Goal: Task Accomplishment & Management: Manage account settings

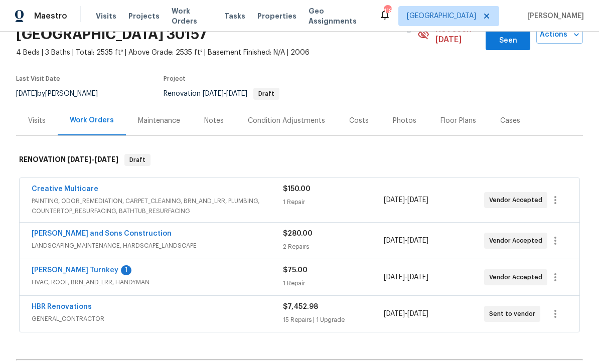
scroll to position [56, 0]
click at [49, 267] on link "Davis Turnkey" at bounding box center [75, 270] width 87 height 7
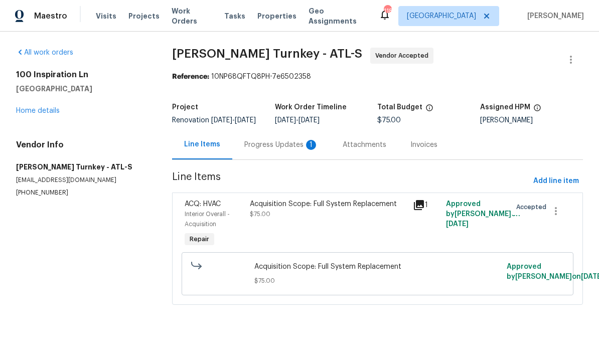
click at [260, 150] on div "Progress Updates 1" at bounding box center [281, 145] width 74 height 10
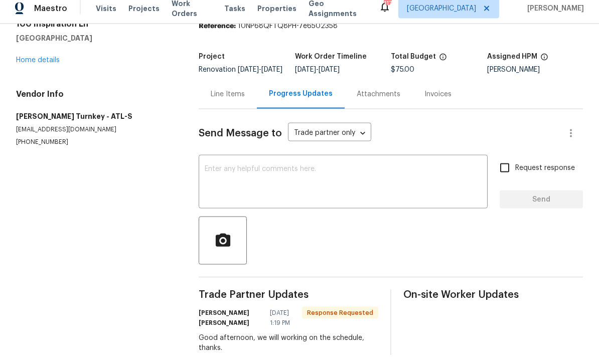
scroll to position [33, 0]
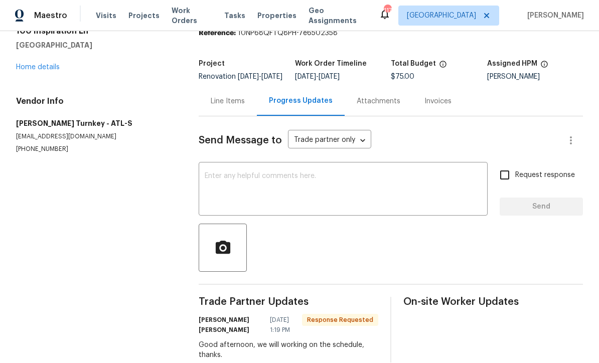
click at [214, 165] on div "x ​" at bounding box center [343, 190] width 289 height 51
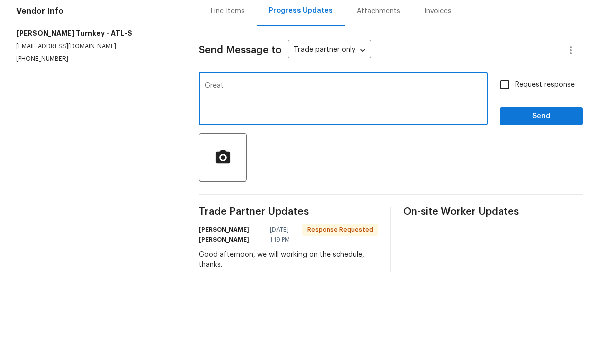
type textarea "Great"
click at [561, 201] on span "Send" at bounding box center [541, 207] width 67 height 13
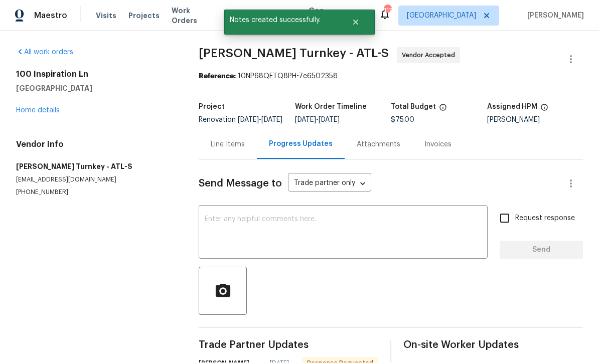
scroll to position [20, 0]
click at [29, 107] on link "Home details" at bounding box center [38, 110] width 44 height 7
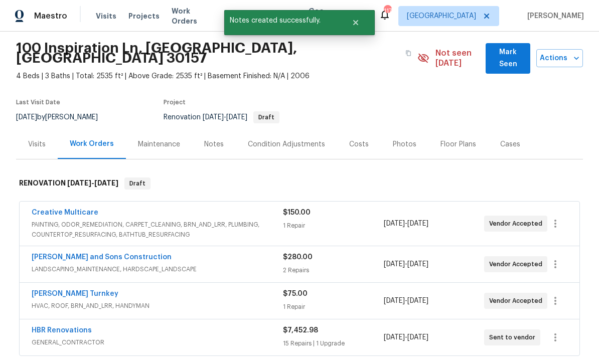
scroll to position [39, 0]
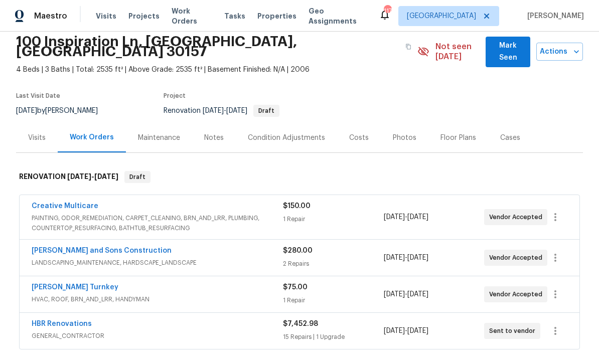
click at [59, 321] on link "HBR Renovations" at bounding box center [62, 324] width 60 height 7
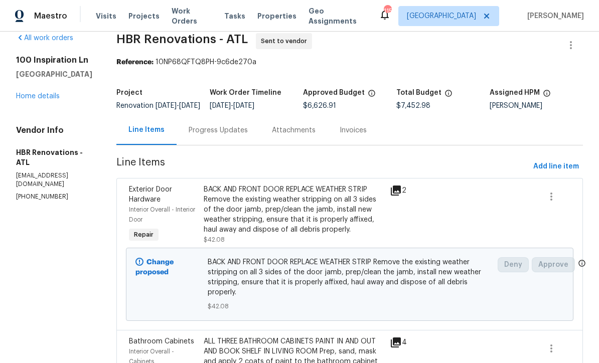
scroll to position [10, 0]
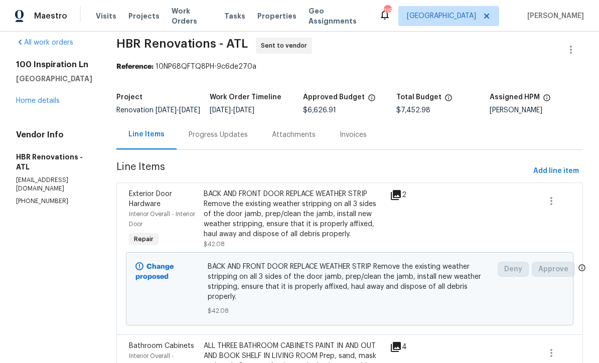
click at [36, 101] on link "Home details" at bounding box center [38, 100] width 44 height 7
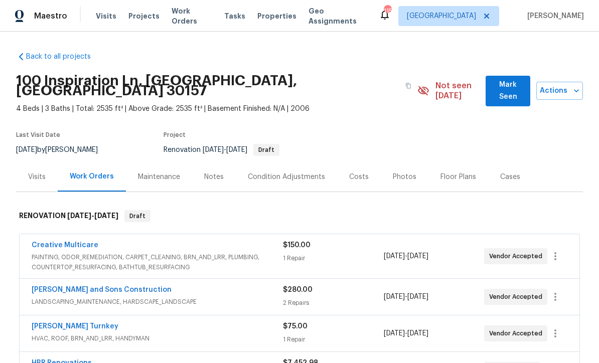
click at [349, 172] on div "Costs" at bounding box center [359, 177] width 20 height 10
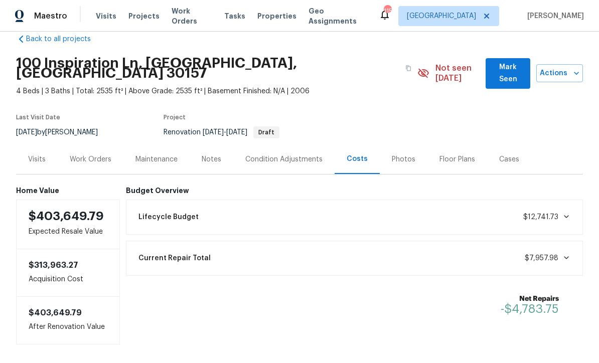
scroll to position [17, 0]
click at [95, 155] on div "Work Orders" at bounding box center [91, 160] width 42 height 10
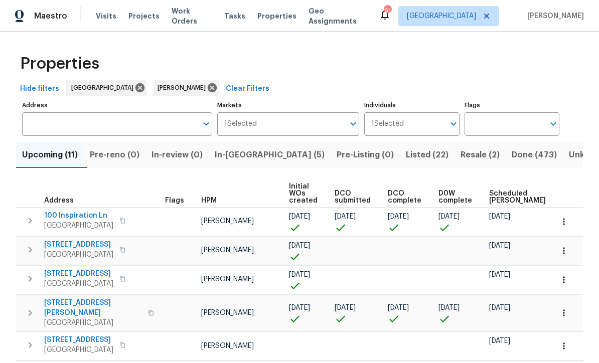
scroll to position [0, 78]
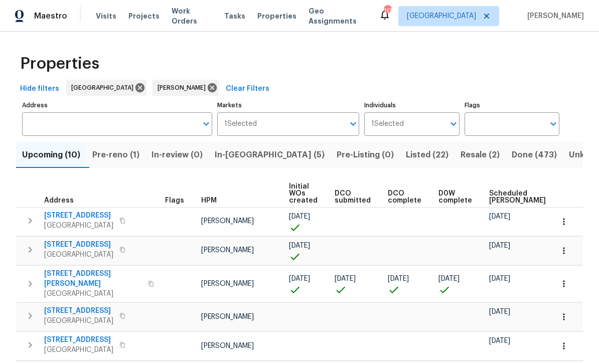
click at [245, 152] on span "In-reno (5)" at bounding box center [270, 155] width 110 height 14
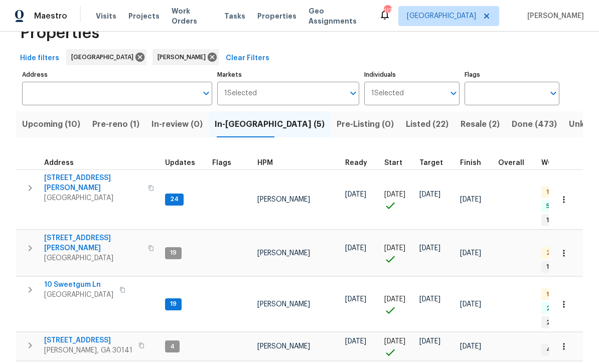
scroll to position [30, 0]
click at [75, 180] on span "306 Cooper Creek Dr" at bounding box center [93, 184] width 98 height 20
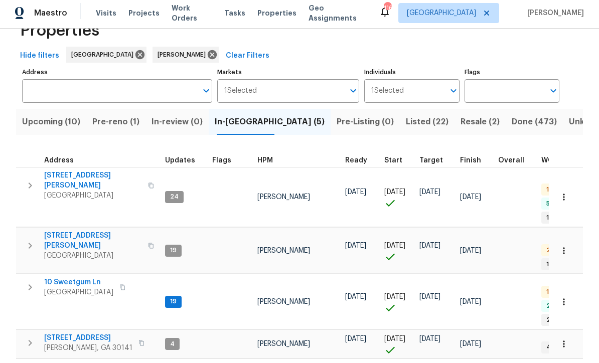
scroll to position [0, 0]
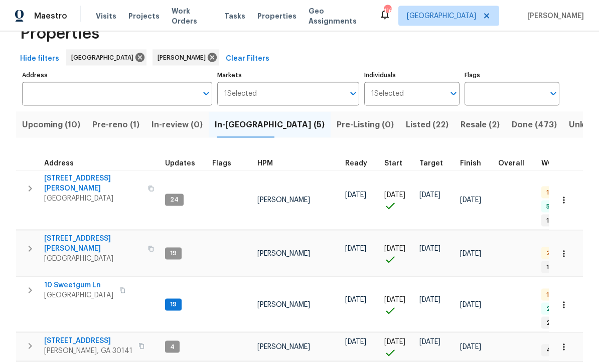
click at [63, 280] on span "10 Sweetgum Ln" at bounding box center [78, 285] width 69 height 10
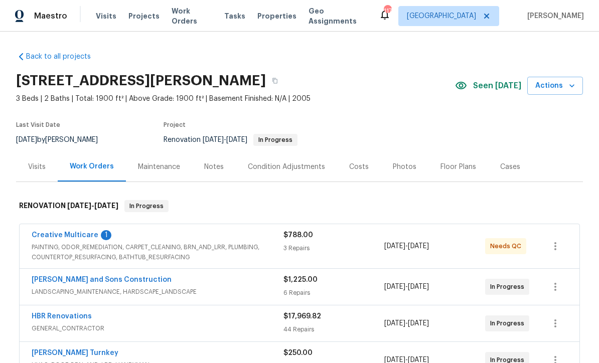
click at [57, 235] on link "Creative Multicare" at bounding box center [65, 235] width 67 height 7
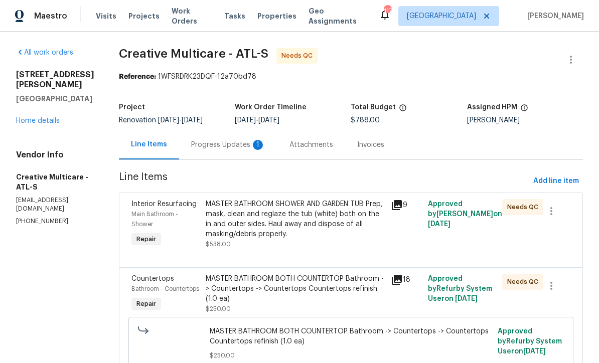
click at [237, 150] on div "Progress Updates 1" at bounding box center [228, 145] width 74 height 10
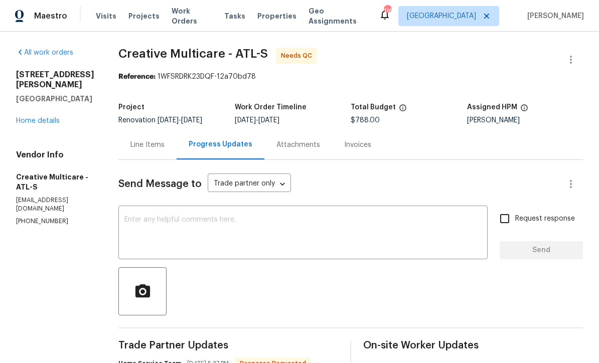
click at [165, 149] on div "Line Items" at bounding box center [147, 145] width 34 height 10
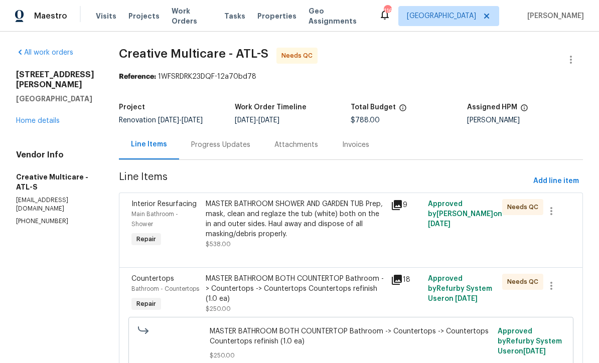
click at [268, 230] on div "MASTER BATHROOM SHOWER AND GARDEN TUB Prep, mask, clean and reglaze the tub (wh…" at bounding box center [296, 219] width 180 height 40
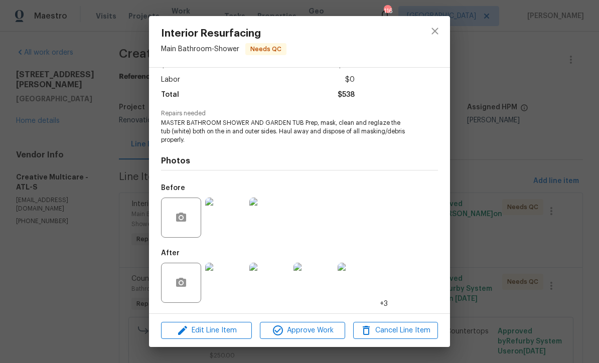
scroll to position [67, 0]
click at [225, 282] on img at bounding box center [225, 283] width 40 height 40
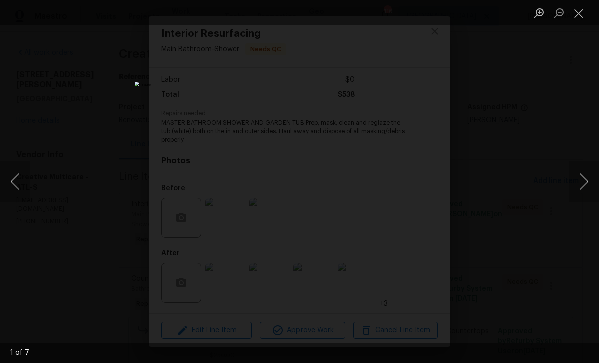
click at [584, 184] on button "Next image" at bounding box center [584, 182] width 30 height 40
click at [585, 180] on button "Next image" at bounding box center [584, 182] width 30 height 40
click at [584, 180] on button "Next image" at bounding box center [584, 182] width 30 height 40
click at [586, 178] on button "Next image" at bounding box center [584, 182] width 30 height 40
click at [585, 178] on button "Next image" at bounding box center [584, 182] width 30 height 40
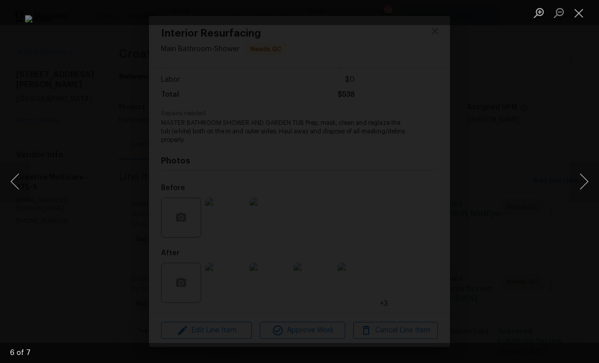
click at [585, 179] on button "Next image" at bounding box center [584, 182] width 30 height 40
click at [585, 178] on button "Next image" at bounding box center [584, 182] width 30 height 40
click at [584, 179] on button "Next image" at bounding box center [584, 182] width 30 height 40
click at [584, 178] on button "Next image" at bounding box center [584, 182] width 30 height 40
click at [584, 21] on button "Close lightbox" at bounding box center [579, 13] width 20 height 18
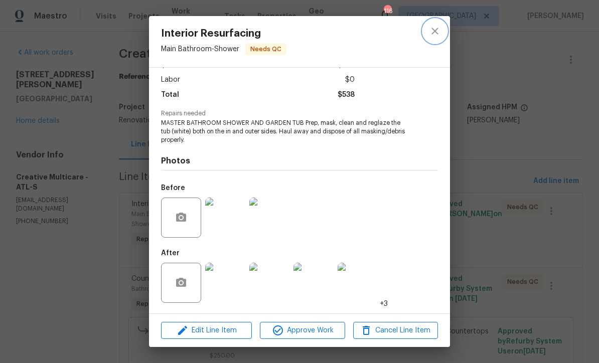
click at [430, 30] on icon "close" at bounding box center [435, 31] width 12 height 12
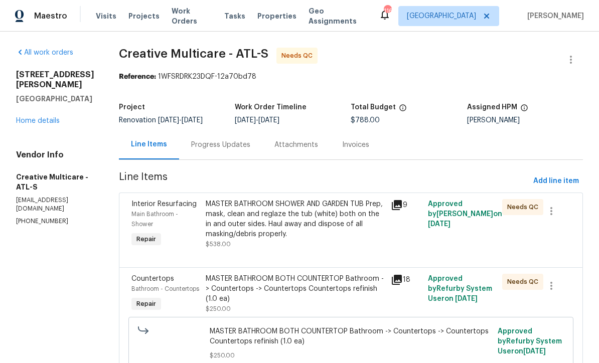
click at [238, 149] on div "Progress Updates" at bounding box center [220, 145] width 59 height 10
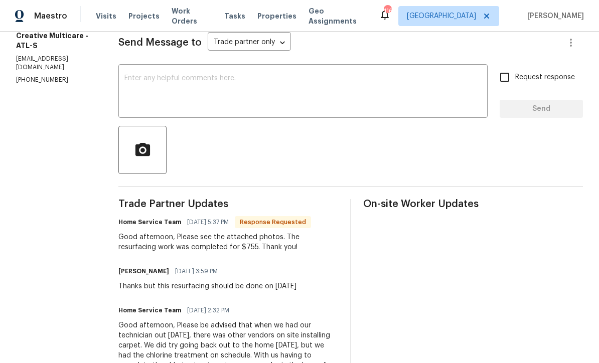
scroll to position [118, 0]
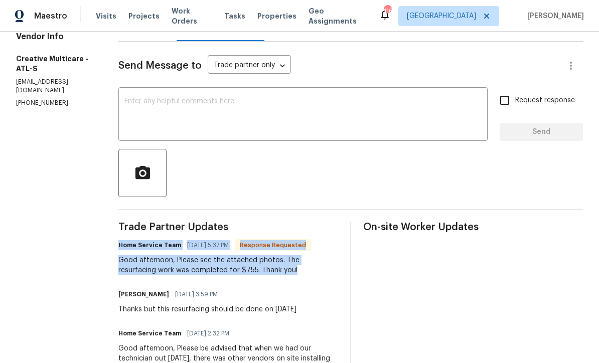
copy div "Home Service Team 09/30/2025 5:37 PM Response Requested Good afternoon, Please …"
click at [158, 106] on textarea at bounding box center [302, 115] width 357 height 35
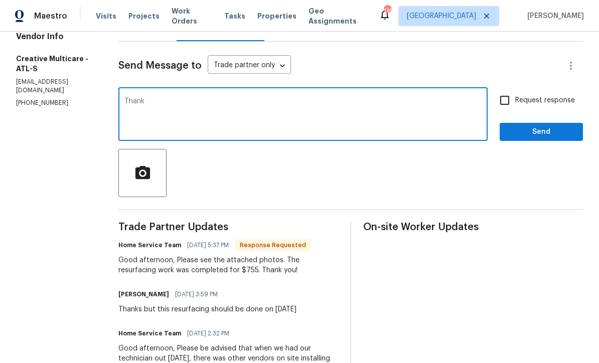
type textarea "Thanks"
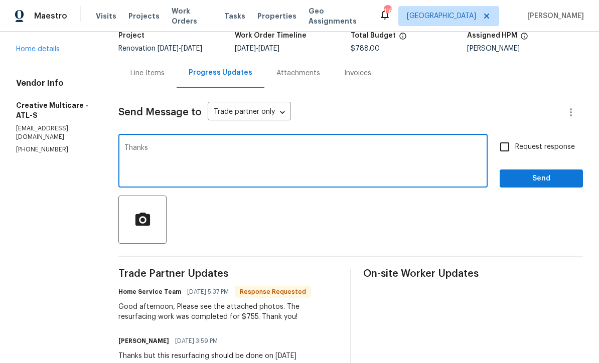
scroll to position [70, 0]
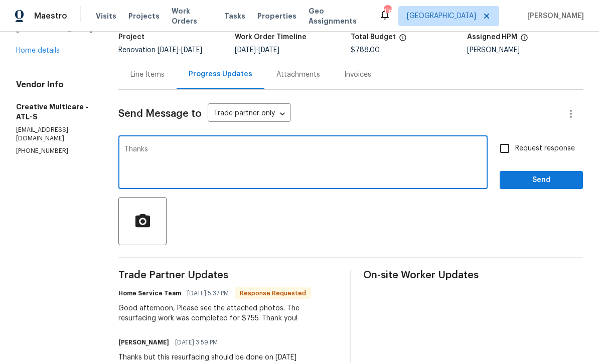
click at [165, 80] on div "Line Items" at bounding box center [147, 75] width 34 height 10
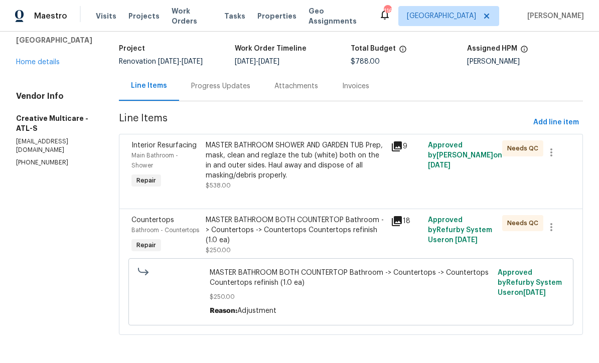
scroll to position [55, 0]
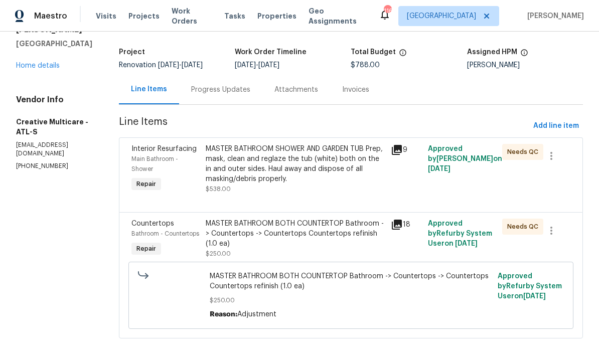
click at [275, 176] on div "MASTER BATHROOM SHOWER AND GARDEN TUB Prep, mask, clean and reglaze the tub (wh…" at bounding box center [296, 164] width 180 height 40
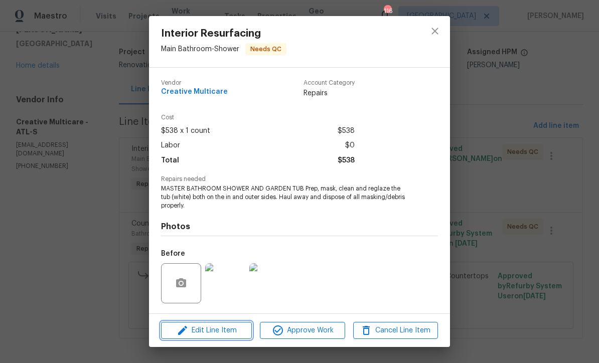
click at [211, 329] on span "Edit Line Item" at bounding box center [206, 331] width 85 height 13
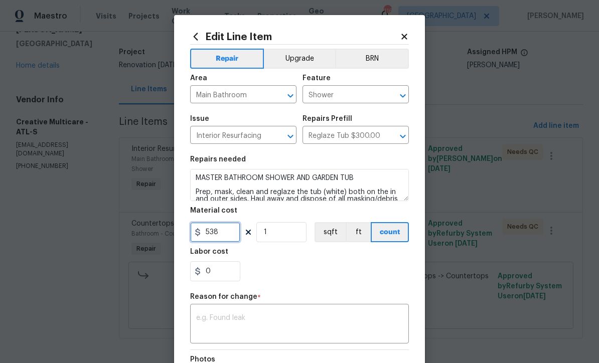
click at [225, 239] on input "538" at bounding box center [215, 232] width 50 height 20
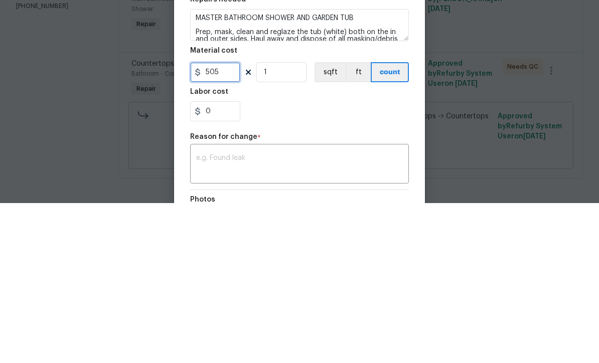
type input "505"
click at [275, 261] on div "0" at bounding box center [299, 271] width 219 height 20
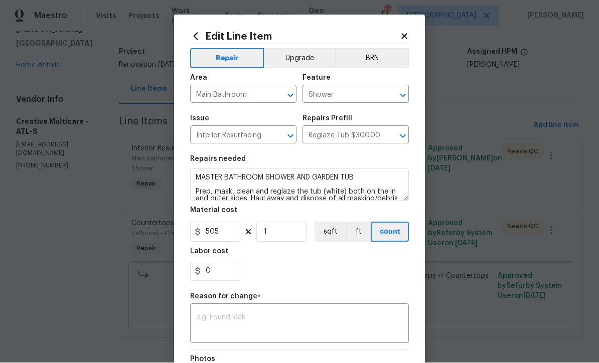
click at [204, 317] on textarea at bounding box center [299, 324] width 207 height 21
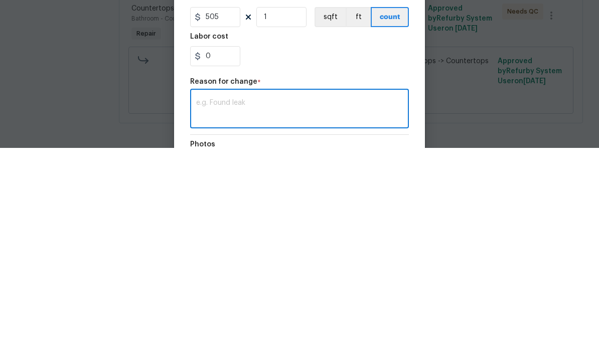
scroll to position [34, 0]
paste textarea "Home Service Team 09/30/2025 5:37 PM Response Requested Good afternoon, Please …"
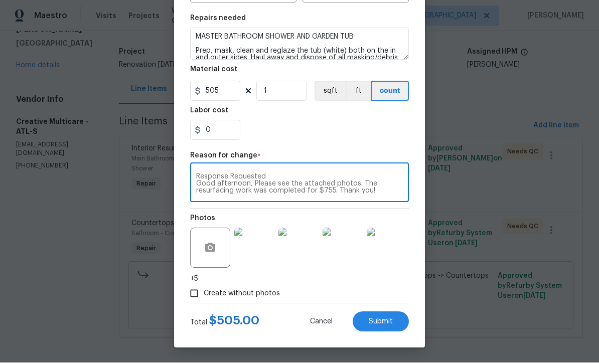
scroll to position [143, 0]
type textarea "Home Service Team 09/30/2025 5:37 PM Response Requested Good afternoon, Please …"
click at [380, 319] on span "Submit" at bounding box center [381, 323] width 24 height 8
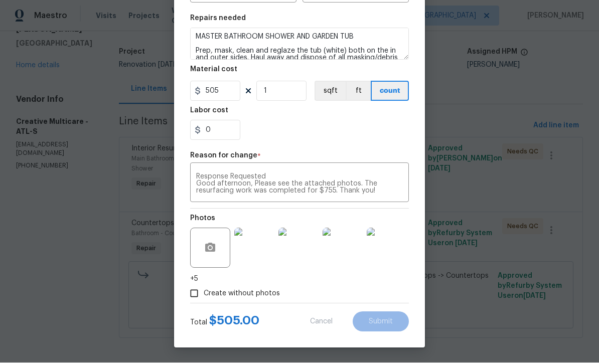
type input "538"
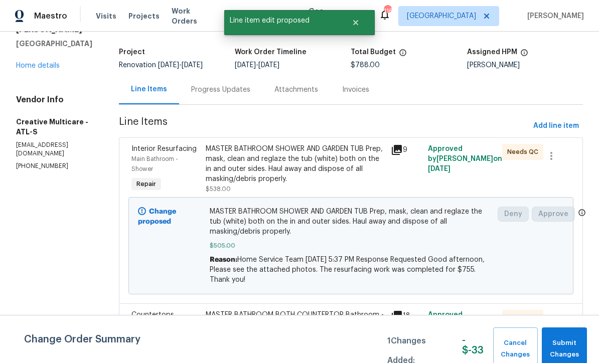
scroll to position [0, 0]
click at [564, 337] on button "Submit Changes" at bounding box center [564, 349] width 45 height 43
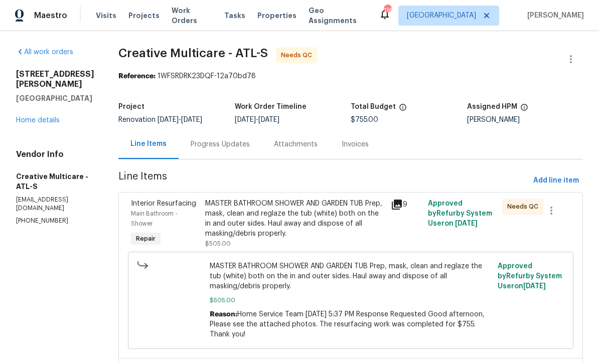
scroll to position [1, 0]
click at [236, 150] on div "Progress Updates" at bounding box center [220, 145] width 59 height 10
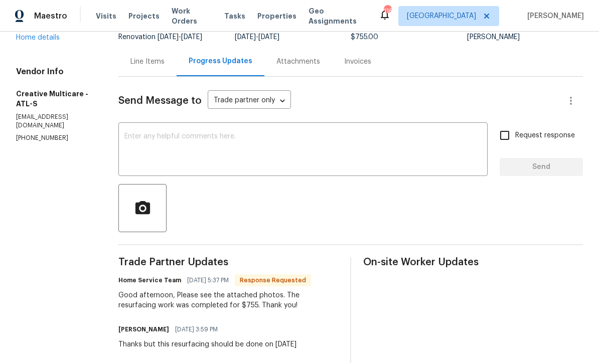
scroll to position [84, 0]
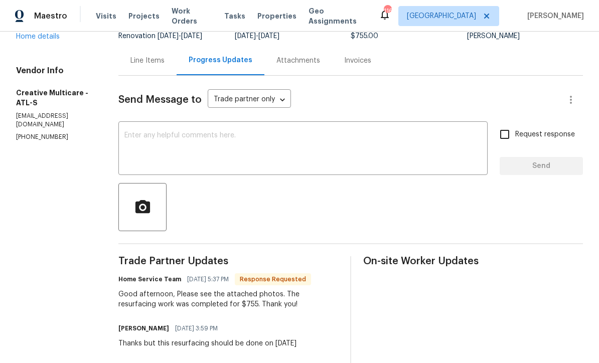
click at [160, 134] on div "x ​" at bounding box center [302, 149] width 369 height 51
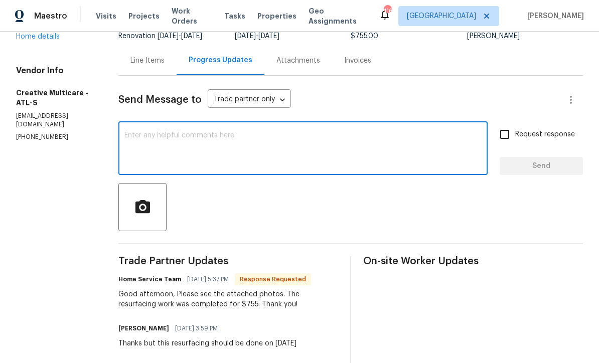
scroll to position [0, 0]
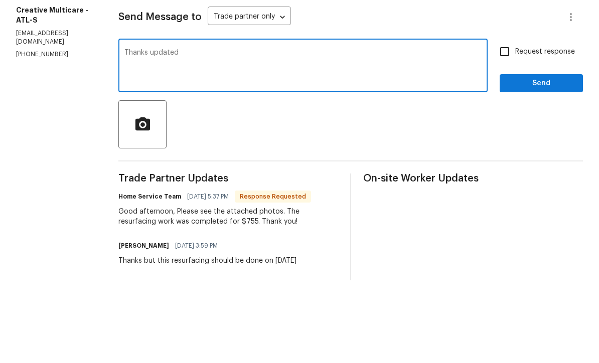
type textarea "Thanks updated"
click at [504, 124] on input "Request response" at bounding box center [504, 134] width 21 height 21
checkbox input "true"
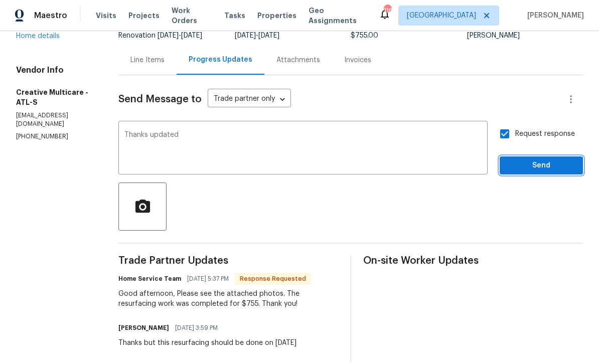
click at [530, 160] on span "Send" at bounding box center [541, 166] width 67 height 13
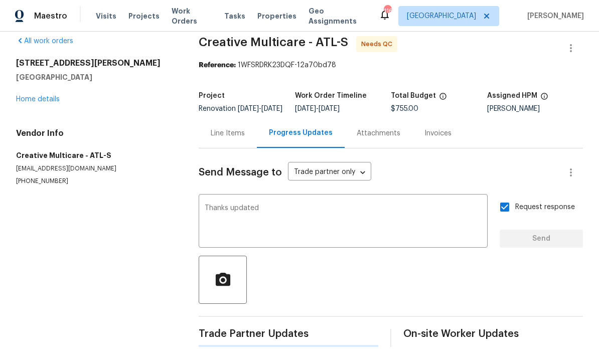
scroll to position [0, 0]
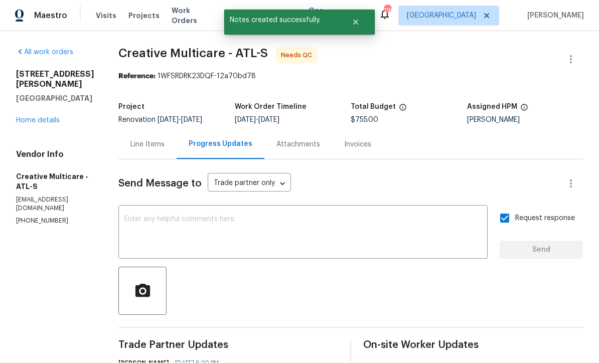
click at [164, 140] on div "Line Items" at bounding box center [147, 145] width 34 height 10
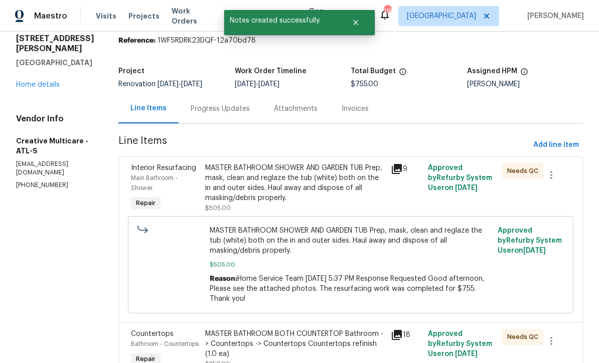
scroll to position [45, 0]
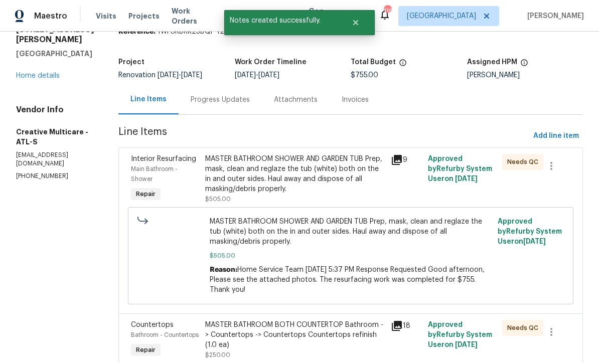
click at [277, 164] on div "MASTER BATHROOM SHOWER AND GARDEN TUB Prep, mask, clean and reglaze the tub (wh…" at bounding box center [295, 174] width 180 height 40
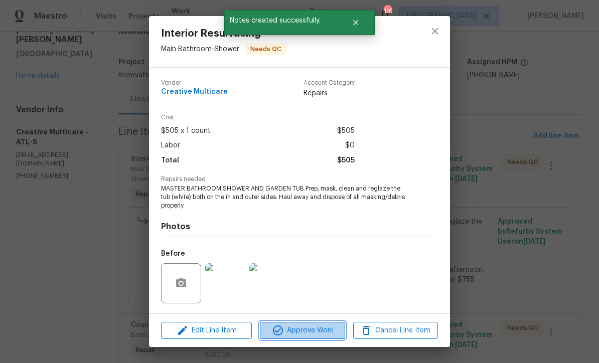
click at [297, 328] on span "Approve Work" at bounding box center [302, 331] width 79 height 13
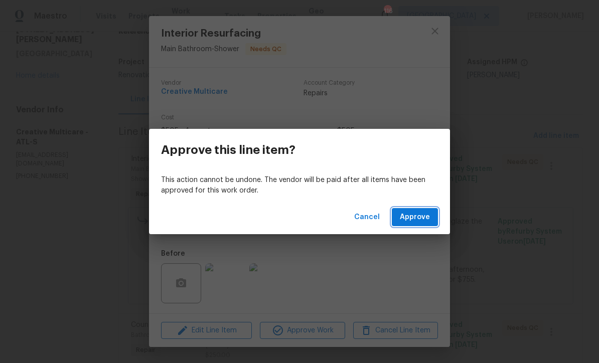
click at [421, 217] on span "Approve" at bounding box center [415, 217] width 30 height 13
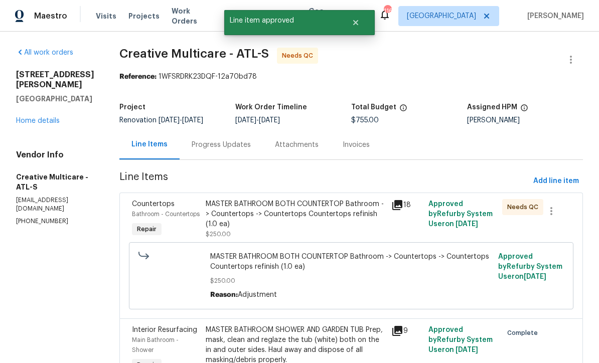
scroll to position [9, 0]
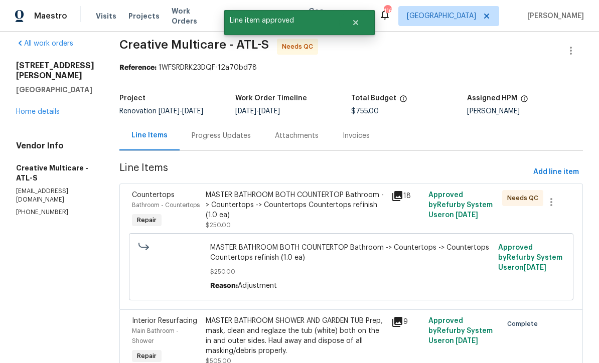
click at [270, 211] on div "MASTER BATHROOM BOTH COUNTERTOP Bathroom -> Countertops -> Countertops Countert…" at bounding box center [295, 205] width 179 height 30
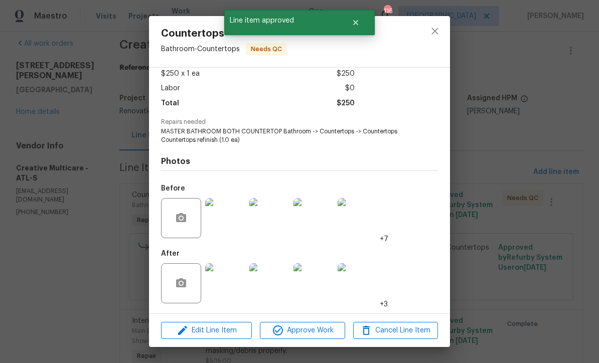
scroll to position [59, 0]
click at [226, 284] on img at bounding box center [225, 283] width 40 height 40
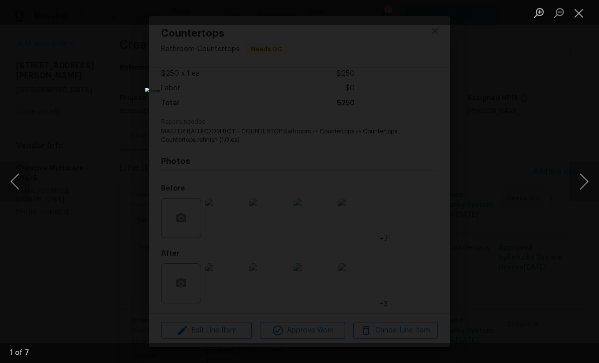
click at [586, 182] on button "Next image" at bounding box center [584, 182] width 30 height 40
click at [585, 184] on button "Next image" at bounding box center [584, 182] width 30 height 40
click at [586, 183] on button "Next image" at bounding box center [584, 182] width 30 height 40
click at [585, 182] on button "Next image" at bounding box center [584, 182] width 30 height 40
click at [585, 183] on button "Next image" at bounding box center [584, 182] width 30 height 40
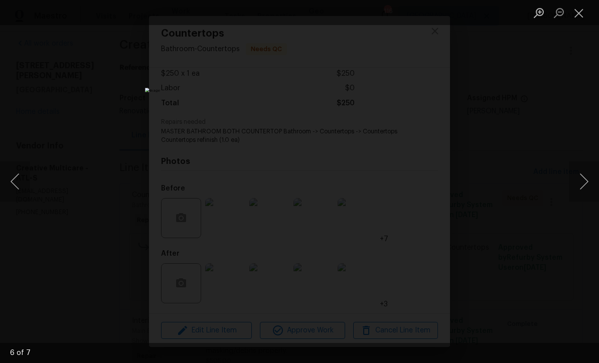
click at [585, 185] on button "Next image" at bounding box center [584, 182] width 30 height 40
click at [585, 184] on button "Next image" at bounding box center [584, 182] width 30 height 40
click at [585, 185] on button "Next image" at bounding box center [584, 182] width 30 height 40
click at [578, 13] on button "Close lightbox" at bounding box center [579, 13] width 20 height 18
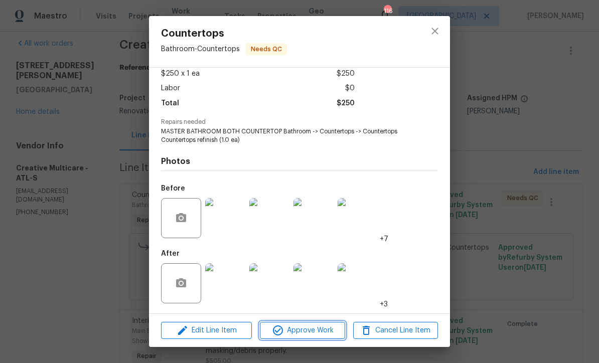
click at [297, 330] on span "Approve Work" at bounding box center [302, 331] width 79 height 13
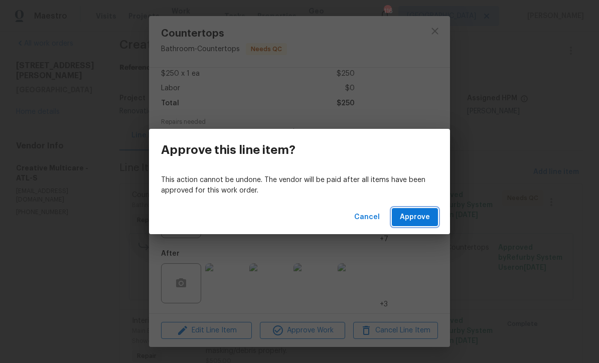
click at [410, 216] on span "Approve" at bounding box center [415, 217] width 30 height 13
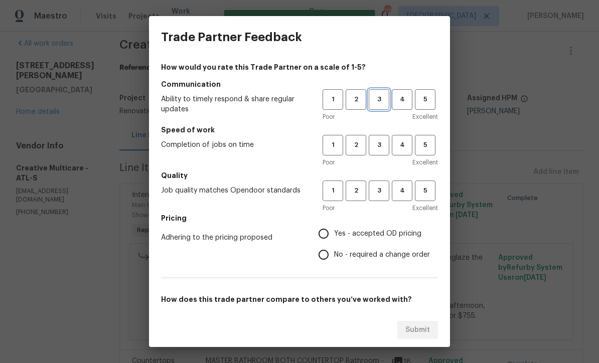
click at [378, 98] on span "3" at bounding box center [379, 100] width 19 height 12
click at [356, 139] on span "2" at bounding box center [356, 145] width 19 height 12
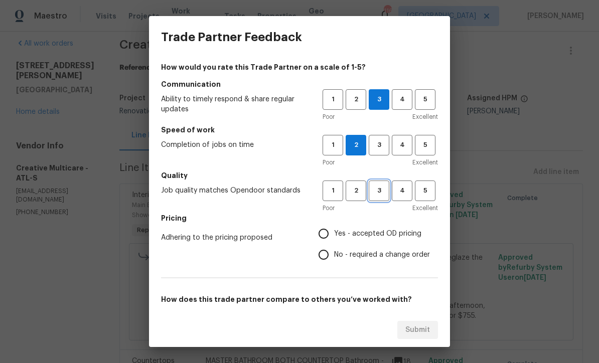
click at [381, 192] on span "3" at bounding box center [379, 191] width 19 height 12
click at [330, 234] on input "Yes - accepted OD pricing" at bounding box center [323, 233] width 21 height 21
radio input "true"
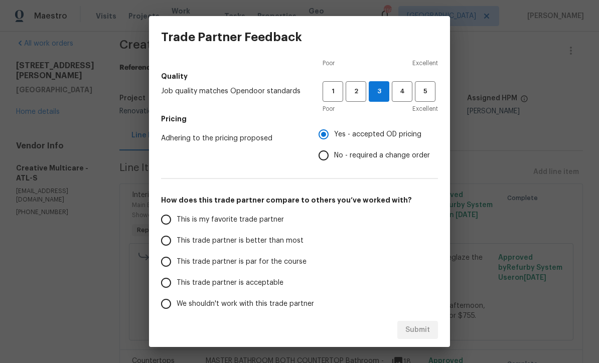
scroll to position [98, 0]
click at [166, 263] on input "This trade partner is par for the course" at bounding box center [165, 262] width 21 height 21
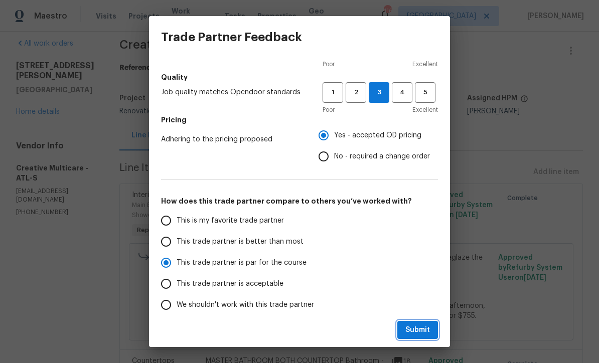
click at [419, 327] on span "Submit" at bounding box center [417, 330] width 25 height 13
radio input "true"
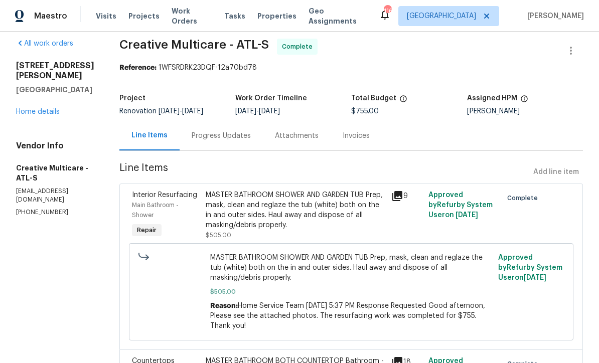
radio input "false"
click at [34, 108] on link "Home details" at bounding box center [38, 111] width 44 height 7
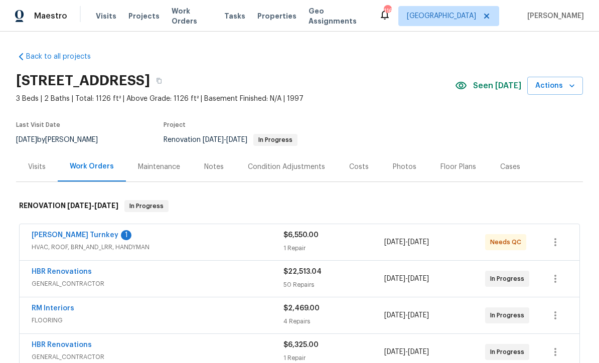
click at [53, 234] on link "[PERSON_NAME] Turnkey" at bounding box center [75, 235] width 87 height 7
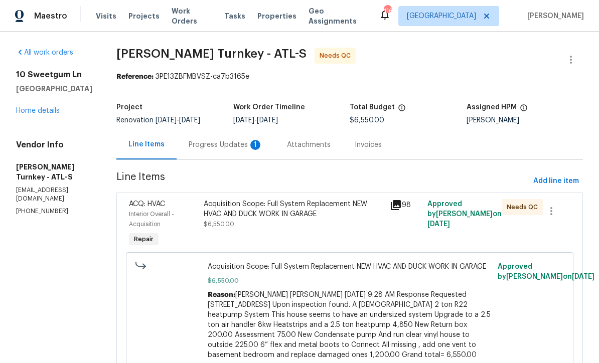
click at [207, 145] on div "Progress Updates 1" at bounding box center [226, 145] width 74 height 10
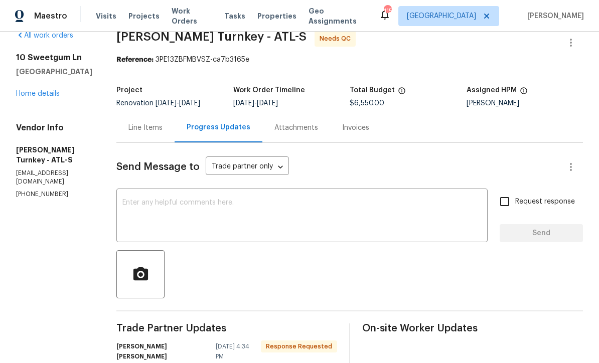
click at [128, 122] on div "Line Items" at bounding box center [145, 128] width 58 height 30
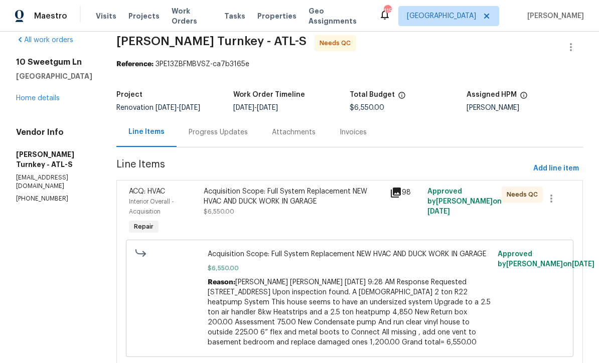
click at [234, 199] on div "Acquisition Scope: Full System Replacement NEW HVAC AND DUCK WORK IN GARAGE" at bounding box center [294, 197] width 181 height 20
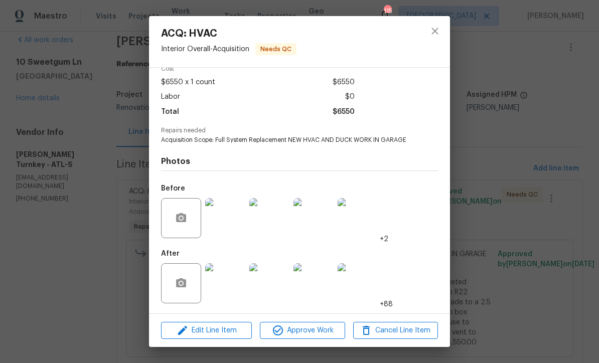
scroll to position [51, 0]
click at [228, 286] on img at bounding box center [225, 283] width 40 height 40
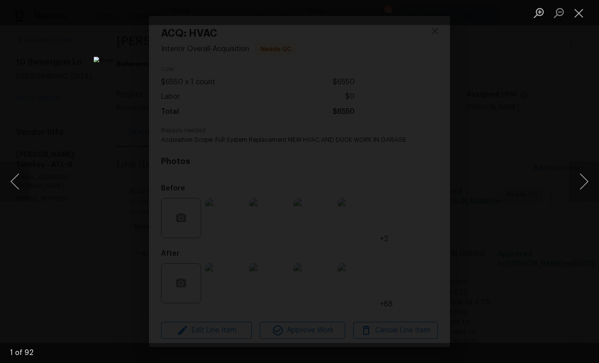
click at [586, 182] on button "Next image" at bounding box center [584, 182] width 30 height 40
click at [585, 181] on button "Next image" at bounding box center [584, 182] width 30 height 40
click at [587, 184] on button "Next image" at bounding box center [584, 182] width 30 height 40
click at [18, 182] on button "Previous image" at bounding box center [15, 182] width 30 height 40
click at [586, 183] on button "Next image" at bounding box center [584, 182] width 30 height 40
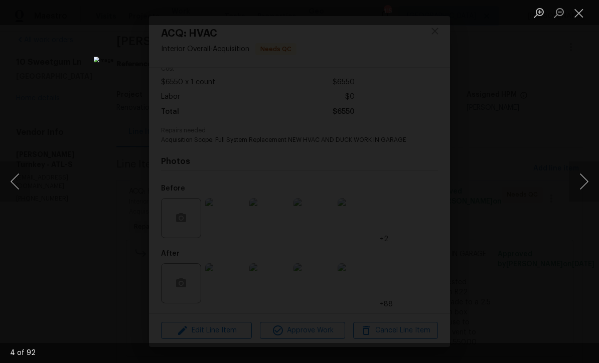
click at [587, 178] on button "Next image" at bounding box center [584, 182] width 30 height 40
click at [585, 180] on button "Next image" at bounding box center [584, 182] width 30 height 40
click at [586, 179] on button "Next image" at bounding box center [584, 182] width 30 height 40
click at [586, 180] on button "Next image" at bounding box center [584, 182] width 30 height 40
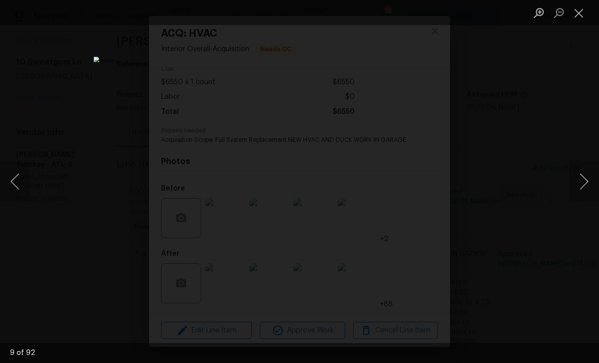
click at [586, 179] on button "Next image" at bounding box center [584, 182] width 30 height 40
click at [586, 181] on button "Next image" at bounding box center [584, 182] width 30 height 40
click at [587, 181] on button "Next image" at bounding box center [584, 182] width 30 height 40
click at [579, 186] on button "Next image" at bounding box center [584, 182] width 30 height 40
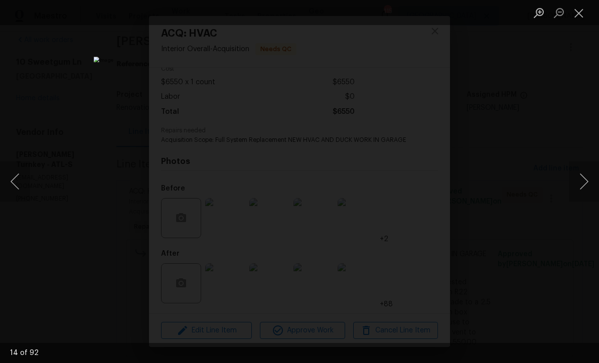
click at [580, 186] on button "Next image" at bounding box center [584, 182] width 30 height 40
click at [578, 183] on button "Next image" at bounding box center [584, 182] width 30 height 40
click at [577, 187] on button "Next image" at bounding box center [584, 182] width 30 height 40
click at [576, 185] on button "Next image" at bounding box center [584, 182] width 30 height 40
click at [577, 186] on button "Next image" at bounding box center [584, 182] width 30 height 40
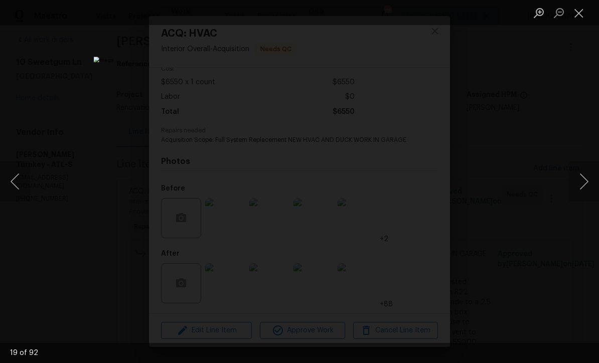
click at [578, 185] on button "Next image" at bounding box center [584, 182] width 30 height 40
click at [579, 185] on button "Next image" at bounding box center [584, 182] width 30 height 40
click at [580, 184] on button "Next image" at bounding box center [584, 182] width 30 height 40
click at [18, 186] on button "Previous image" at bounding box center [15, 182] width 30 height 40
click at [582, 182] on button "Next image" at bounding box center [584, 182] width 30 height 40
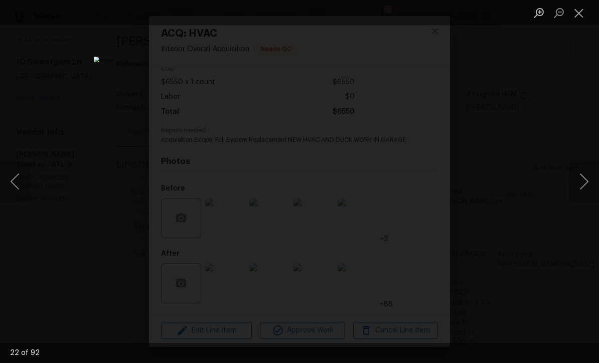
click at [582, 183] on button "Next image" at bounding box center [584, 182] width 30 height 40
click at [581, 180] on button "Next image" at bounding box center [584, 182] width 30 height 40
click at [582, 183] on button "Next image" at bounding box center [584, 182] width 30 height 40
click at [582, 182] on button "Next image" at bounding box center [584, 182] width 30 height 40
click at [580, 185] on button "Next image" at bounding box center [584, 182] width 30 height 40
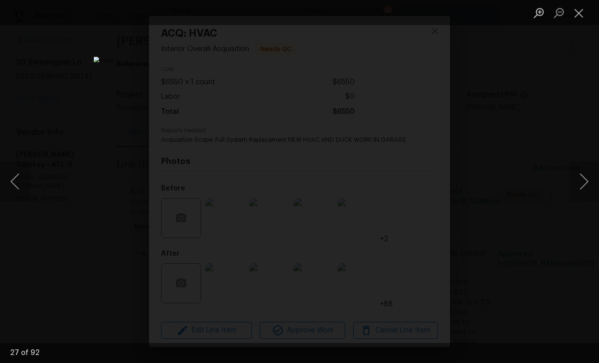
click at [582, 184] on button "Next image" at bounding box center [584, 182] width 30 height 40
click at [585, 185] on button "Next image" at bounding box center [584, 182] width 30 height 40
click at [581, 184] on button "Next image" at bounding box center [584, 182] width 30 height 40
click at [584, 183] on button "Next image" at bounding box center [584, 182] width 30 height 40
click at [578, 184] on button "Next image" at bounding box center [584, 182] width 30 height 40
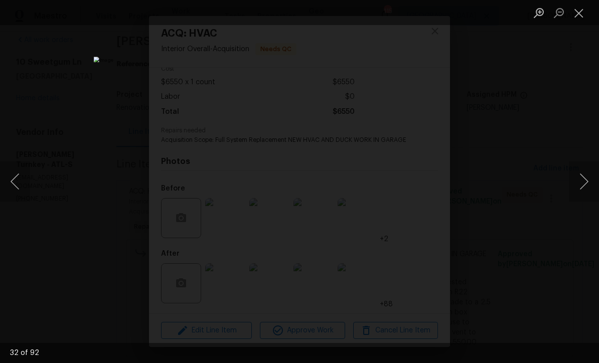
click at [581, 184] on button "Next image" at bounding box center [584, 182] width 30 height 40
click at [583, 182] on button "Next image" at bounding box center [584, 182] width 30 height 40
click at [581, 185] on button "Next image" at bounding box center [584, 182] width 30 height 40
click at [579, 14] on button "Close lightbox" at bounding box center [579, 13] width 20 height 18
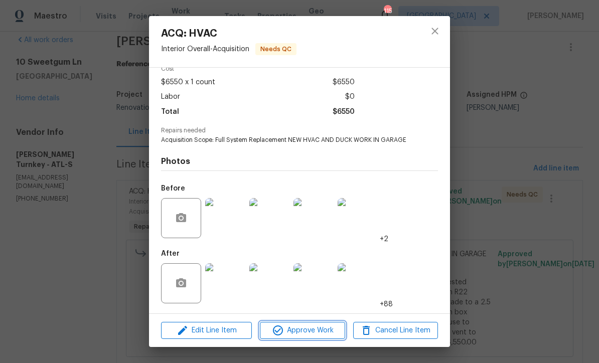
click at [292, 329] on span "Approve Work" at bounding box center [302, 331] width 79 height 13
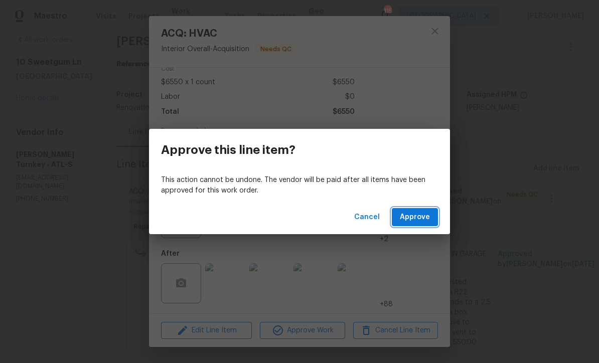
click at [415, 214] on span "Approve" at bounding box center [415, 217] width 30 height 13
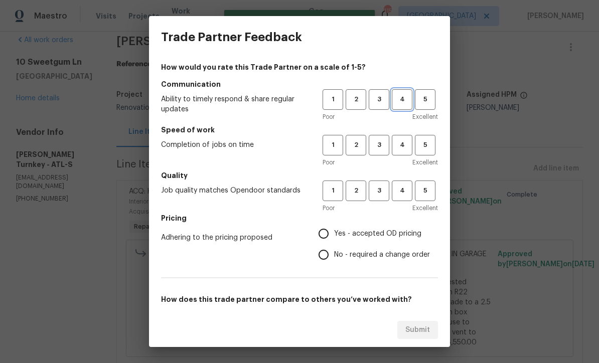
click at [401, 98] on span "4" at bounding box center [402, 100] width 19 height 12
click at [402, 148] on span "4" at bounding box center [402, 145] width 19 height 12
click at [401, 190] on span "4" at bounding box center [402, 191] width 19 height 12
click at [317, 229] on input "Yes - accepted OD pricing" at bounding box center [323, 233] width 21 height 21
radio input "true"
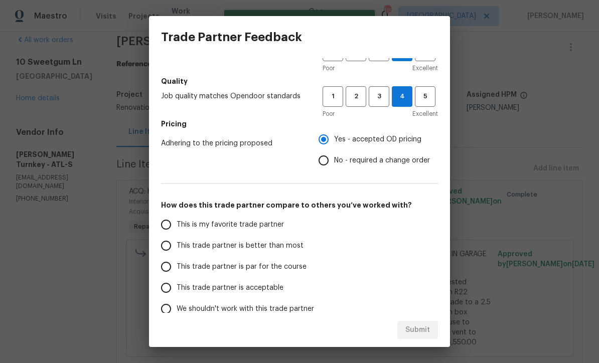
scroll to position [103, 0]
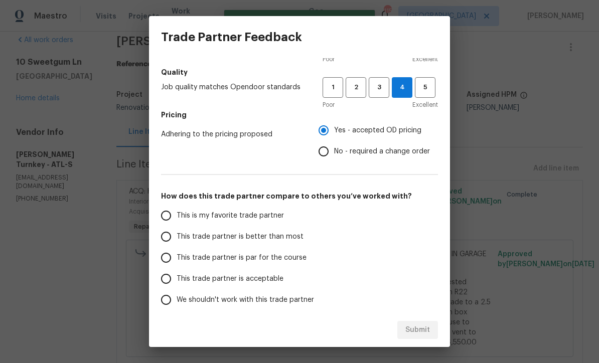
click at [164, 256] on input "This trade partner is par for the course" at bounding box center [165, 257] width 21 height 21
click at [414, 325] on span "Submit" at bounding box center [417, 330] width 25 height 13
radio input "true"
radio input "false"
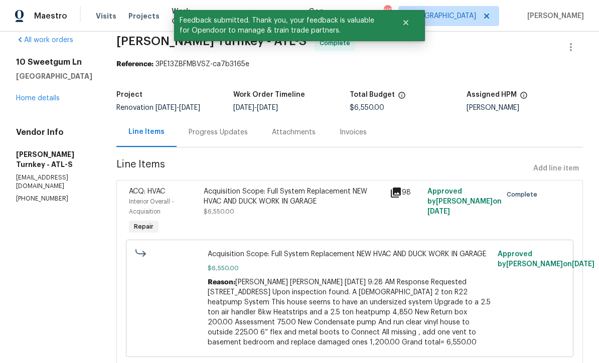
click at [30, 97] on link "Home details" at bounding box center [38, 98] width 44 height 7
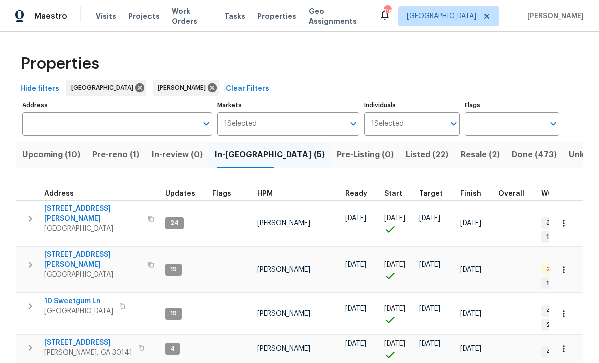
click at [110, 155] on span "Pre-reno (1)" at bounding box center [115, 155] width 47 height 14
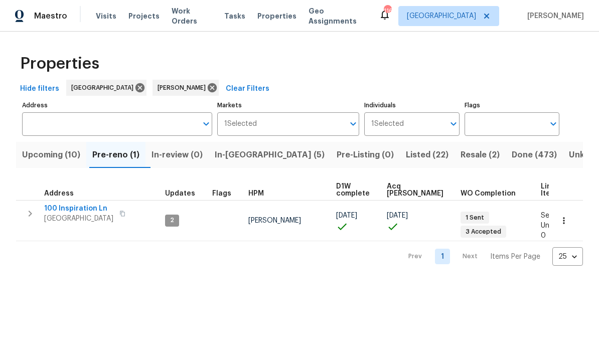
click at [568, 218] on icon "button" at bounding box center [564, 221] width 10 height 10
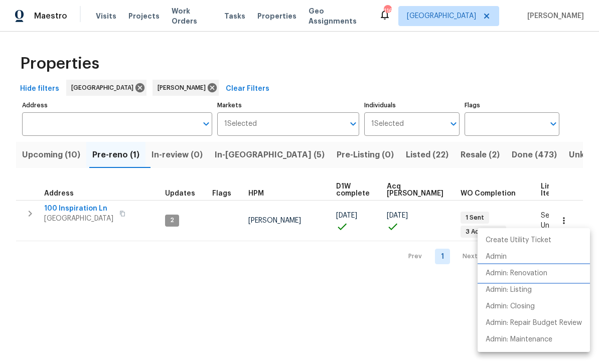
click at [539, 276] on p "Admin: Renovation" at bounding box center [517, 273] width 62 height 11
